Goal: Navigation & Orientation: Find specific page/section

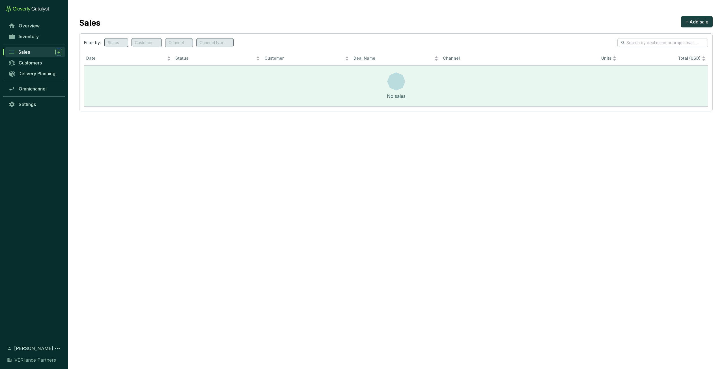
click at [34, 51] on div "Sales" at bounding box center [40, 52] width 44 height 7
click at [34, 42] on div "Inventory" at bounding box center [34, 39] width 68 height 16
click at [34, 40] on link "Inventory" at bounding box center [35, 37] width 59 height 10
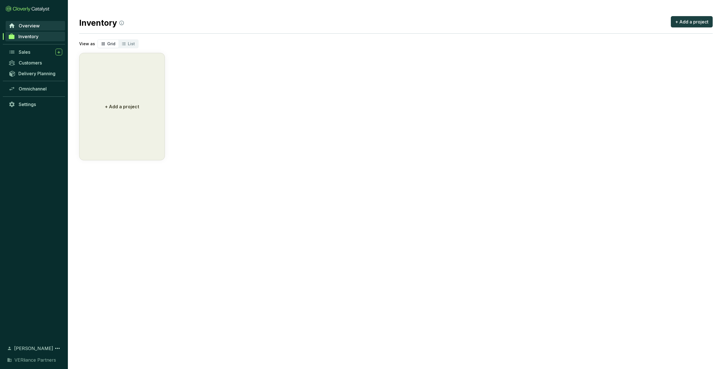
click at [38, 27] on span "Overview" at bounding box center [29, 26] width 21 height 6
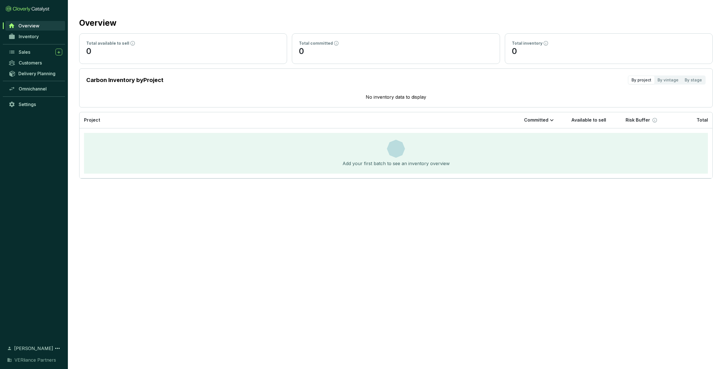
click at [22, 345] on span "[PERSON_NAME]" at bounding box center [33, 348] width 39 height 7
click at [33, 105] on span "Settings" at bounding box center [27, 104] width 17 height 6
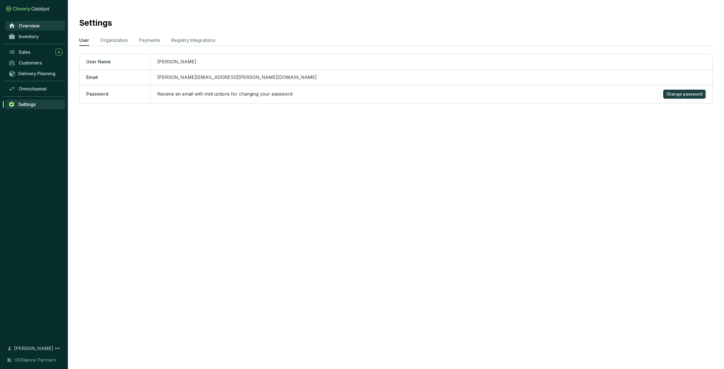
click at [32, 27] on span "Overview" at bounding box center [29, 26] width 21 height 6
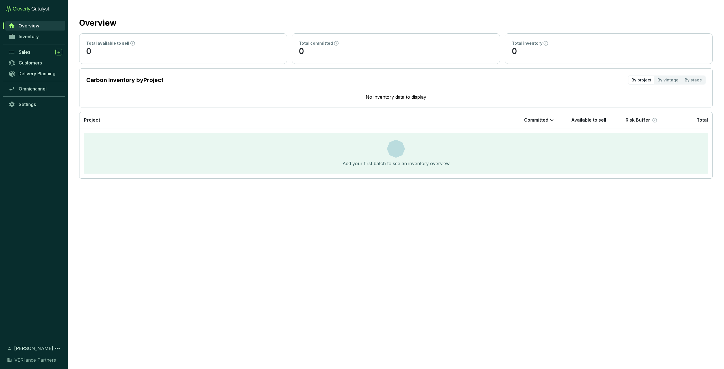
click at [23, 345] on span "[PERSON_NAME]" at bounding box center [33, 348] width 39 height 7
click at [53, 345] on span "[PERSON_NAME]" at bounding box center [33, 348] width 39 height 7
click at [56, 345] on icon at bounding box center [57, 348] width 7 height 7
click at [35, 331] on div "Log out" at bounding box center [33, 336] width 51 height 10
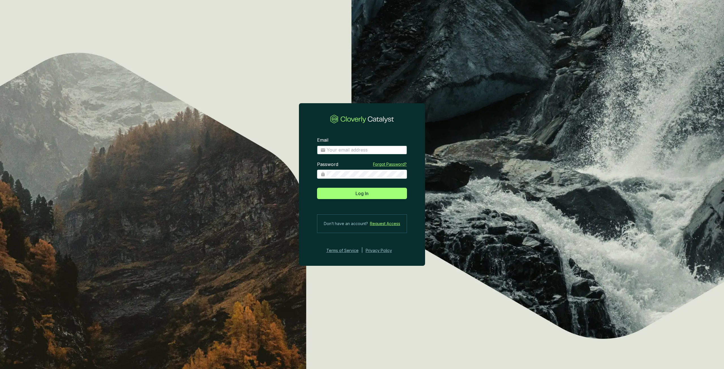
type input "[PERSON_NAME][EMAIL_ADDRESS][PERSON_NAME][DOMAIN_NAME]"
click at [361, 196] on span "Log In" at bounding box center [361, 193] width 13 height 7
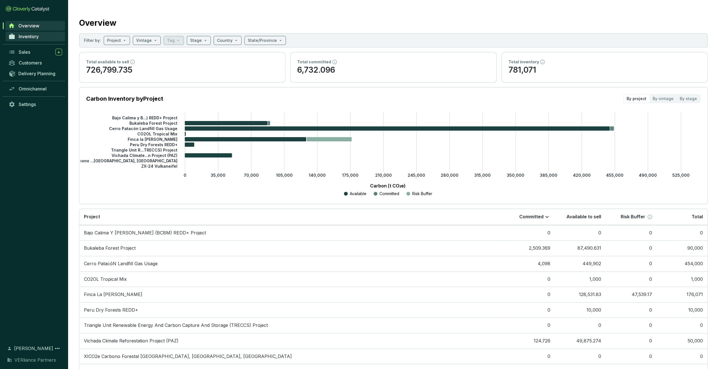
click at [27, 35] on span "Inventory" at bounding box center [29, 37] width 20 height 6
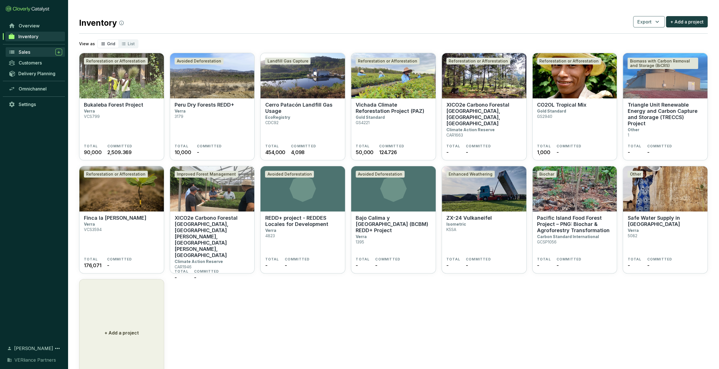
click at [32, 51] on div "Sales" at bounding box center [41, 52] width 44 height 7
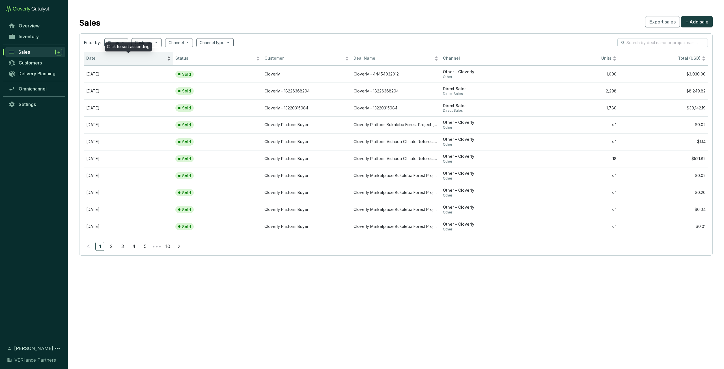
click at [110, 59] on span "Date" at bounding box center [125, 58] width 79 height 5
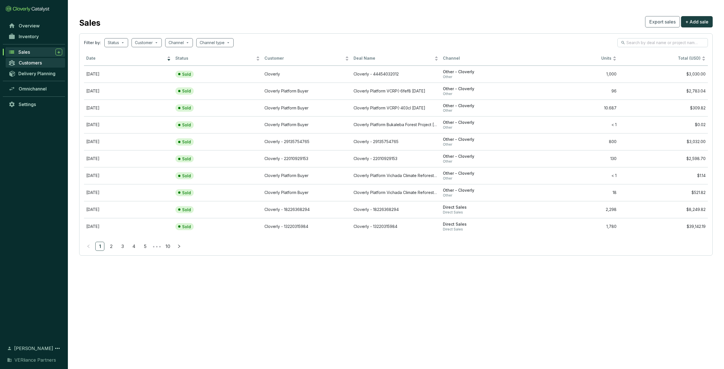
click at [34, 64] on span "Customers" at bounding box center [30, 63] width 23 height 6
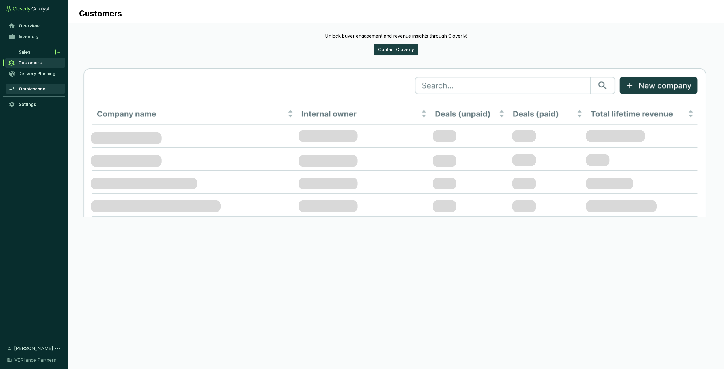
click at [38, 90] on span "Omnichannel" at bounding box center [33, 89] width 28 height 6
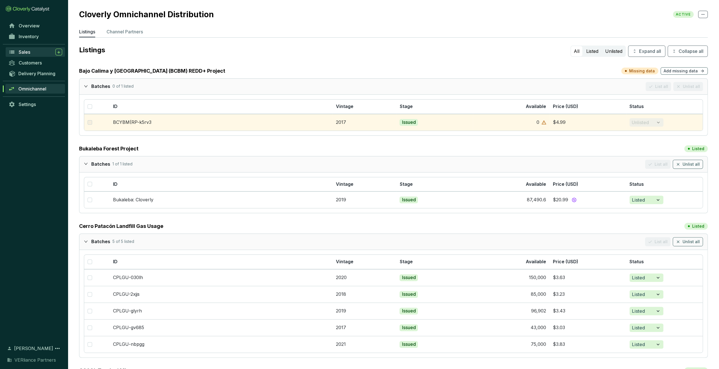
click at [35, 55] on div "Sales" at bounding box center [41, 52] width 44 height 7
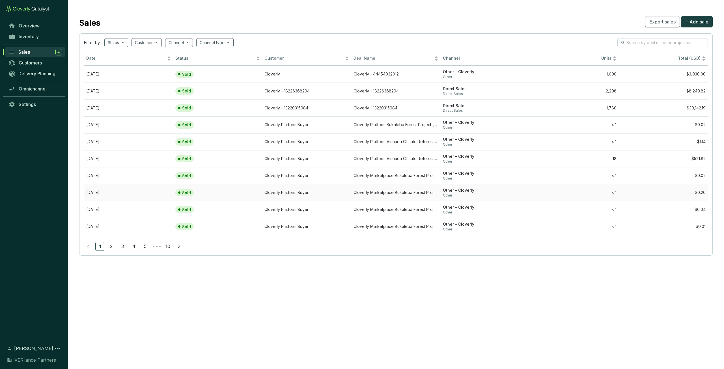
click at [343, 192] on td "Cloverly Platform Buyer" at bounding box center [306, 192] width 89 height 17
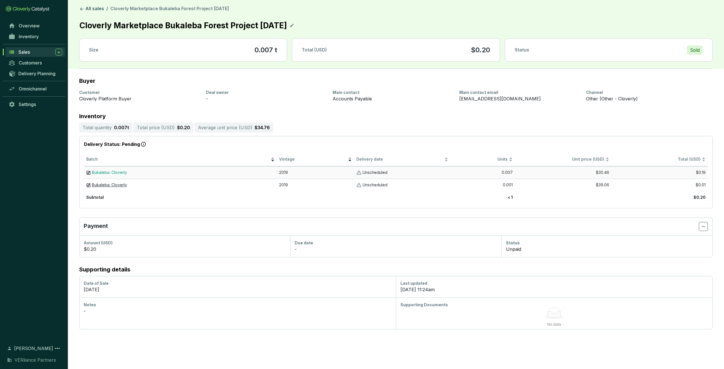
click at [97, 173] on span "Bukaleba: Cloverly" at bounding box center [109, 172] width 35 height 5
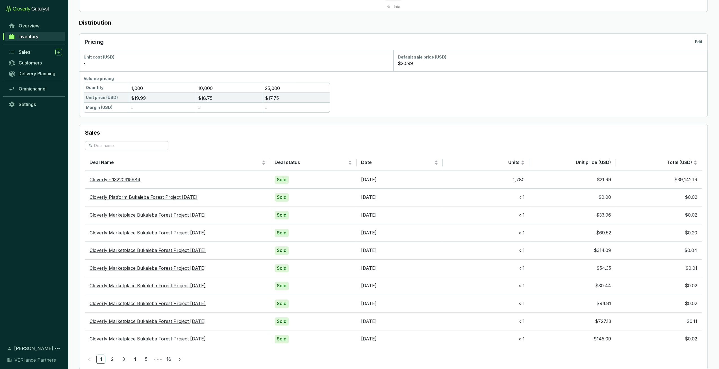
scroll to position [304, 0]
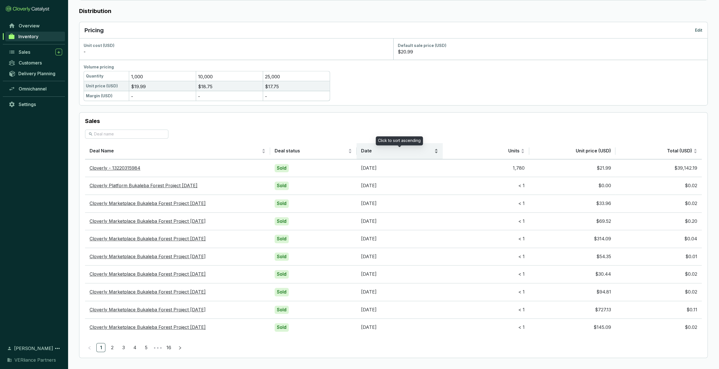
click at [370, 152] on span "Date" at bounding box center [397, 151] width 72 height 6
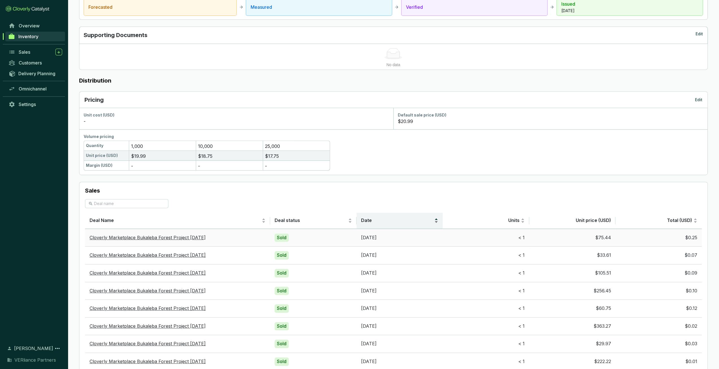
click at [380, 222] on span "Date" at bounding box center [397, 220] width 72 height 6
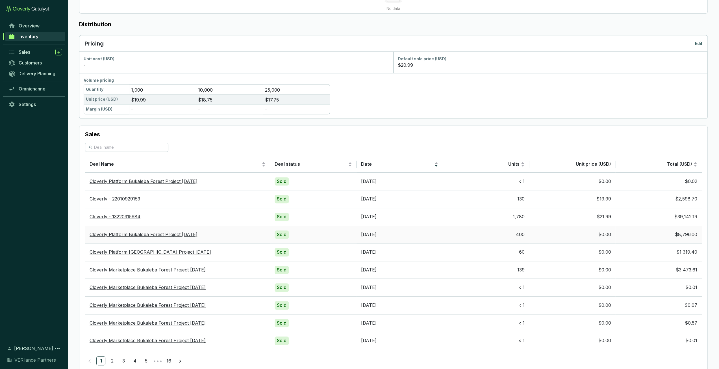
scroll to position [291, 0]
click at [21, 52] on span "Sales" at bounding box center [25, 52] width 12 height 6
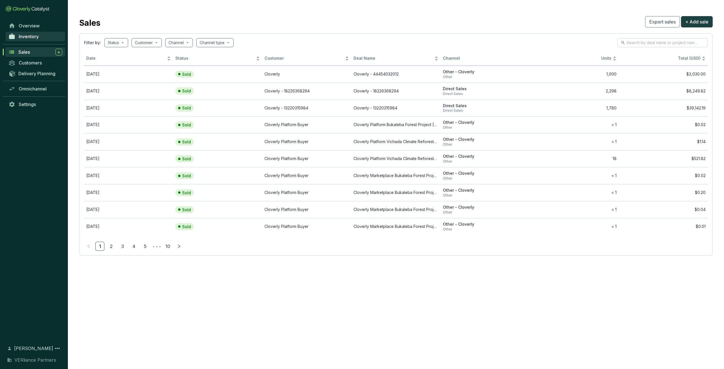
click at [33, 39] on link "Inventory" at bounding box center [35, 37] width 59 height 10
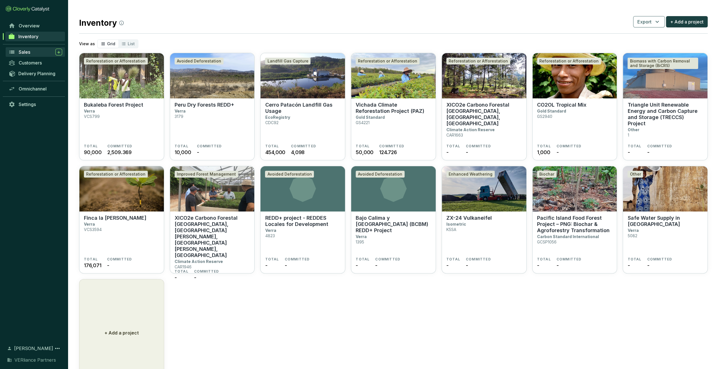
click at [27, 55] on div "Sales" at bounding box center [41, 52] width 44 height 7
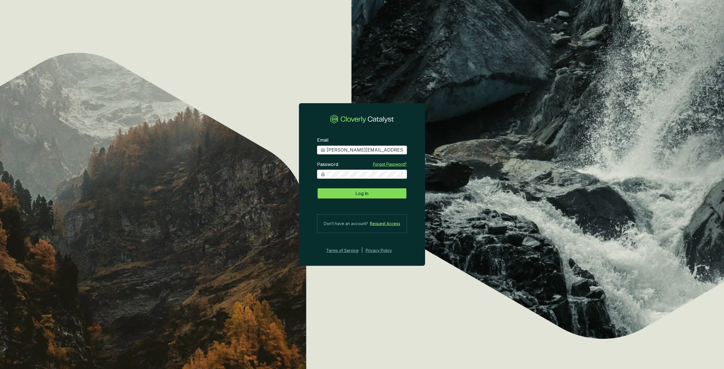
click at [343, 195] on button "Log In" at bounding box center [362, 193] width 90 height 11
